Goal: Task Accomplishment & Management: Use online tool/utility

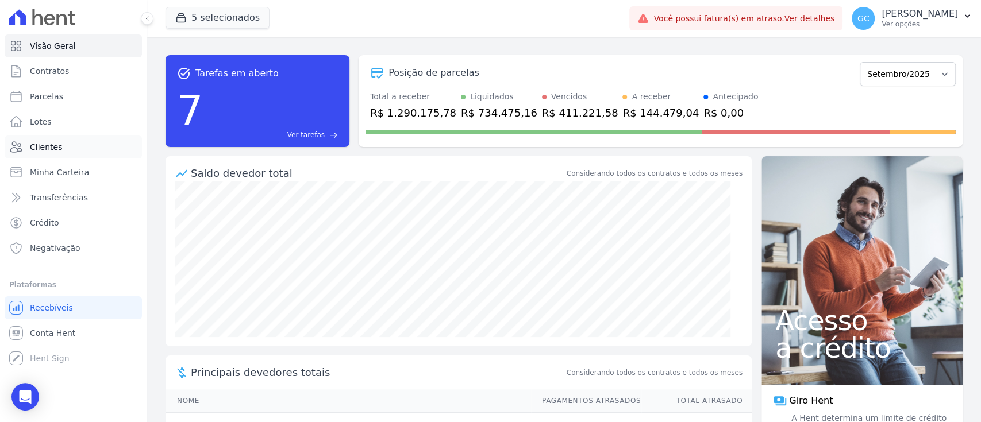
click at [40, 146] on span "Clientes" at bounding box center [46, 146] width 32 height 11
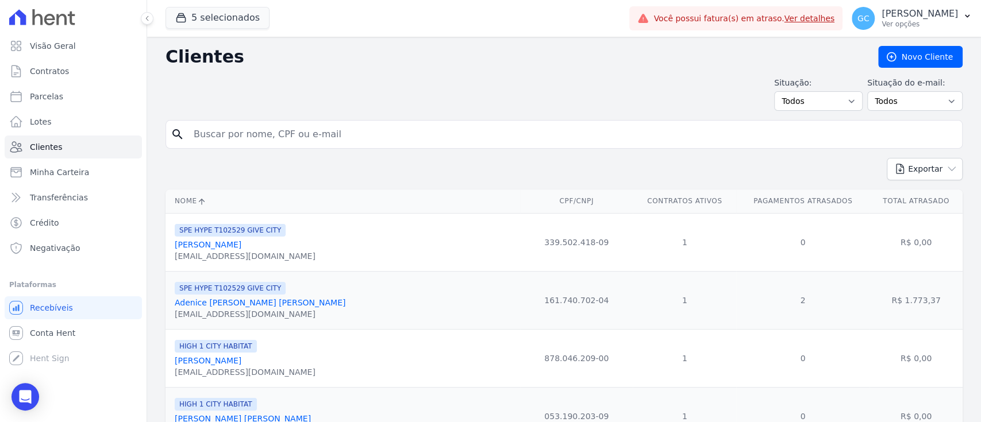
click at [306, 124] on input "search" at bounding box center [572, 134] width 771 height 23
paste input "24.000,00"
drag, startPoint x: 474, startPoint y: 126, endPoint x: -7, endPoint y: 99, distance: 481.2
click at [0, 99] on html "Visão Geral Contratos [GEOGRAPHIC_DATA] Lotes Clientes Minha Carteira Transferê…" at bounding box center [490, 211] width 981 height 422
paste input "Cfs Servic"
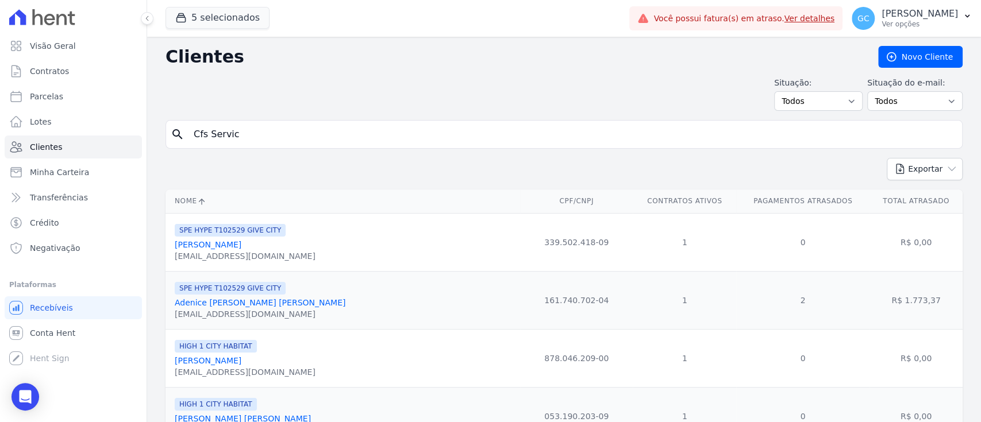
type input "Cfs Servic"
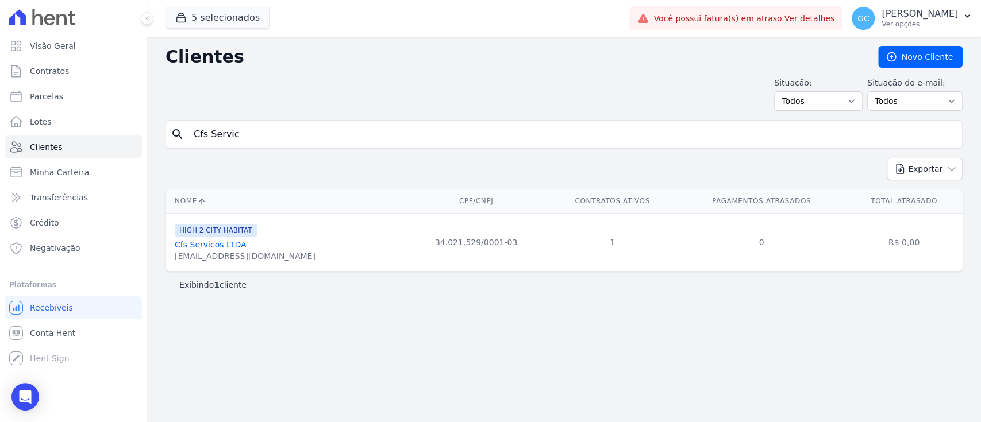
click at [219, 249] on link "Cfs Servicos LTDA" at bounding box center [210, 244] width 71 height 9
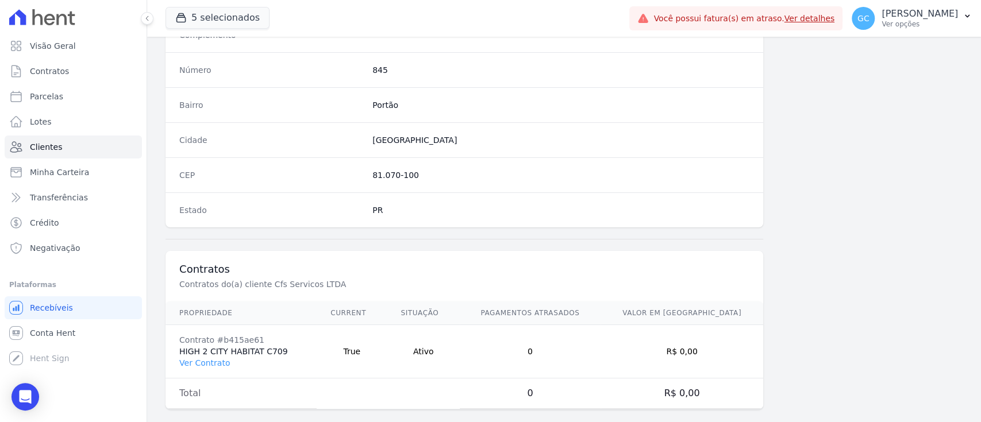
scroll to position [651, 0]
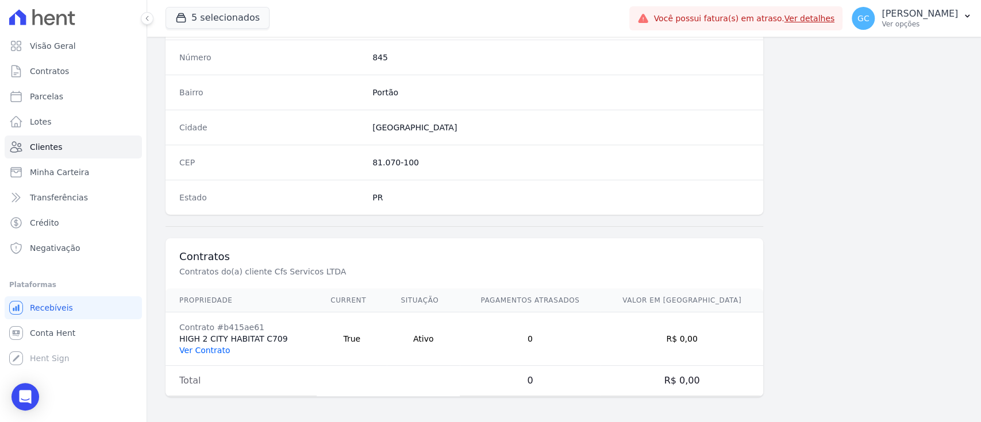
click at [214, 346] on link "Ver Contrato" at bounding box center [204, 350] width 51 height 9
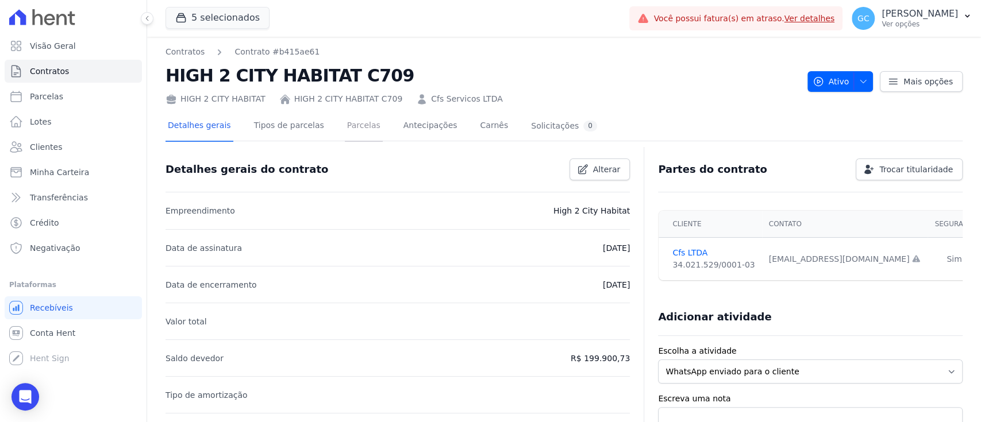
click at [345, 127] on link "Parcelas" at bounding box center [364, 126] width 38 height 30
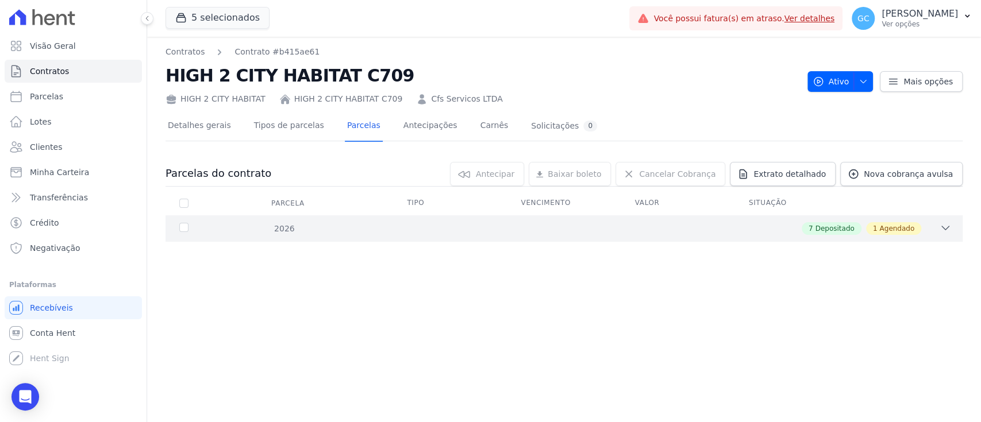
click at [556, 233] on div "2026 7 Depositado 1 Agendado" at bounding box center [564, 229] width 797 height 26
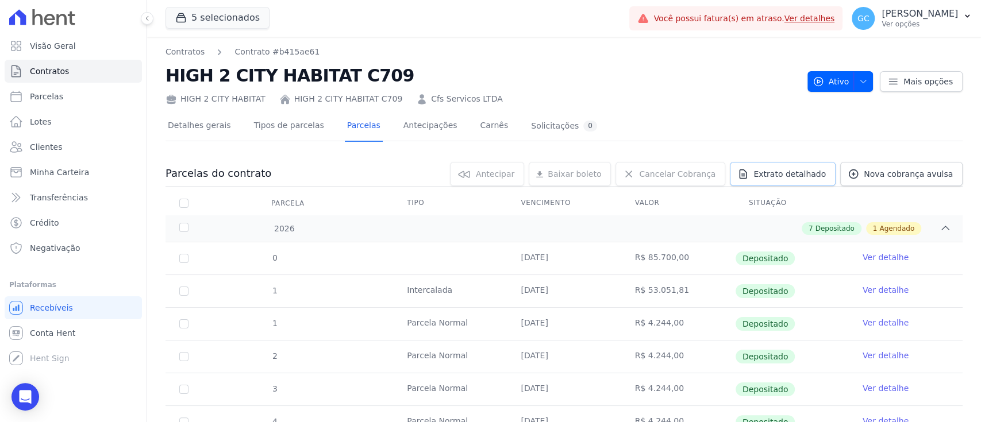
click at [805, 179] on span "Extrato detalhado" at bounding box center [789, 173] width 72 height 11
click at [947, 176] on span "Exportar PDF" at bounding box center [944, 174] width 60 height 11
